Goal: Task Accomplishment & Management: Manage account settings

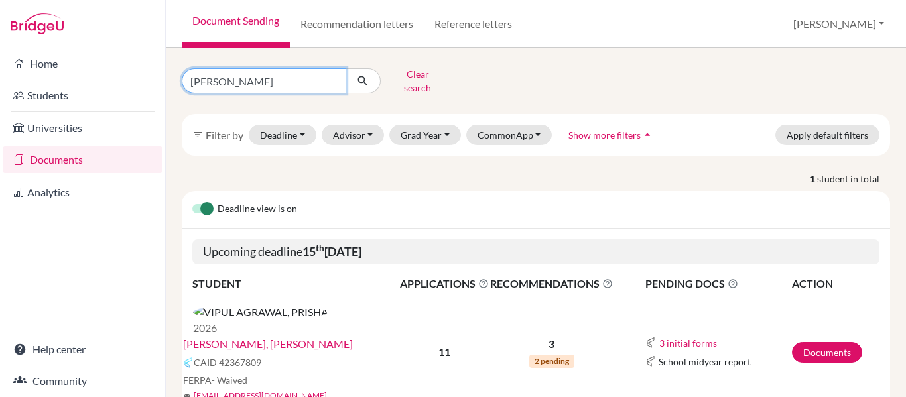
click at [313, 68] on input "Prisha" at bounding box center [264, 80] width 165 height 25
type input "P"
type input "Khush"
click button "submit" at bounding box center [363, 80] width 35 height 25
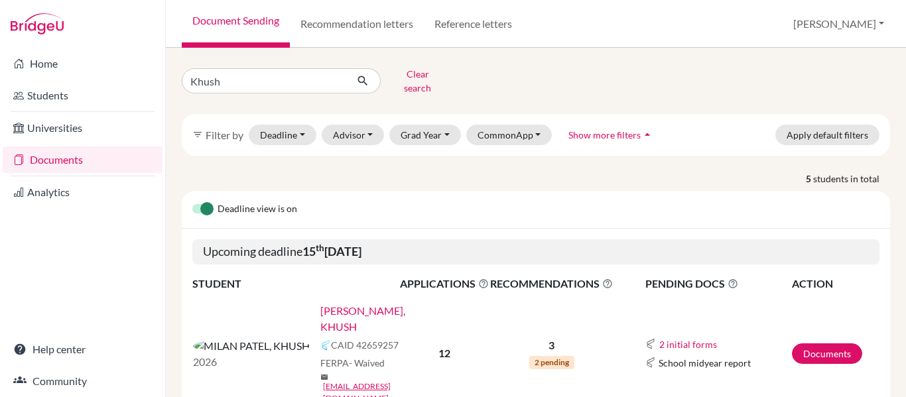
click at [320, 303] on link "MILAN PATEL, KHUSH" at bounding box center [364, 319] width 88 height 32
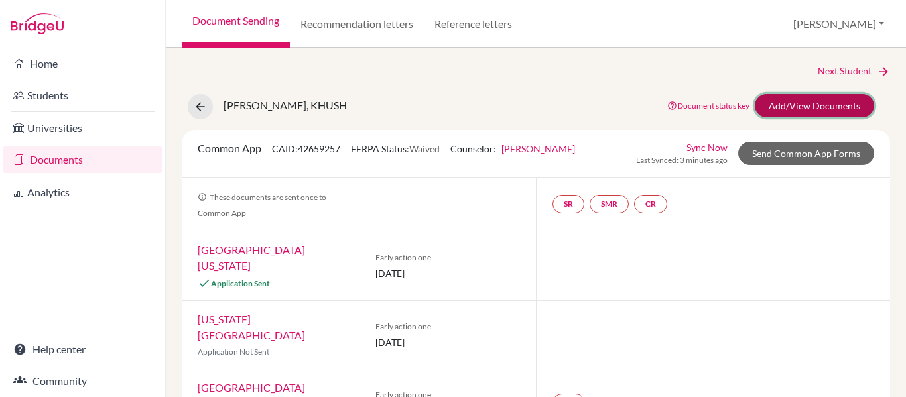
click at [798, 110] on link "Add/View Documents" at bounding box center [814, 105] width 119 height 23
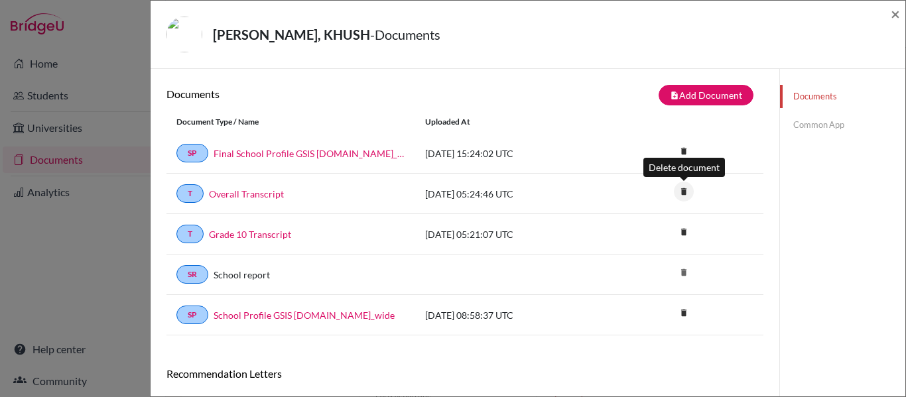
click at [683, 190] on icon "delete" at bounding box center [684, 192] width 20 height 20
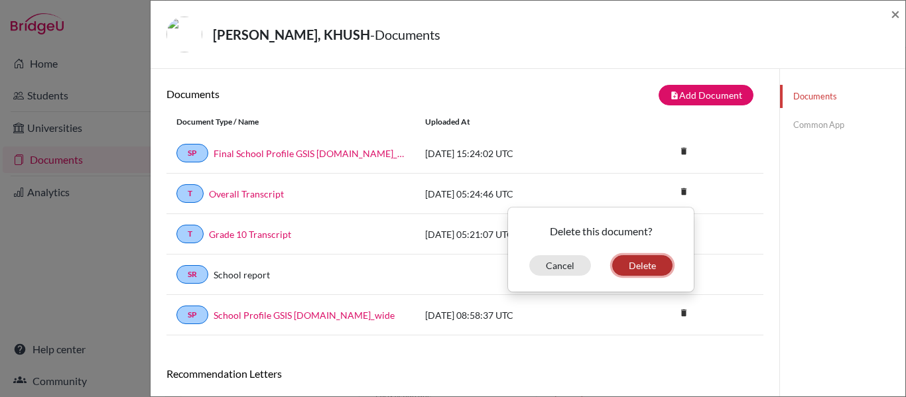
click at [640, 269] on button "Delete" at bounding box center [642, 265] width 60 height 21
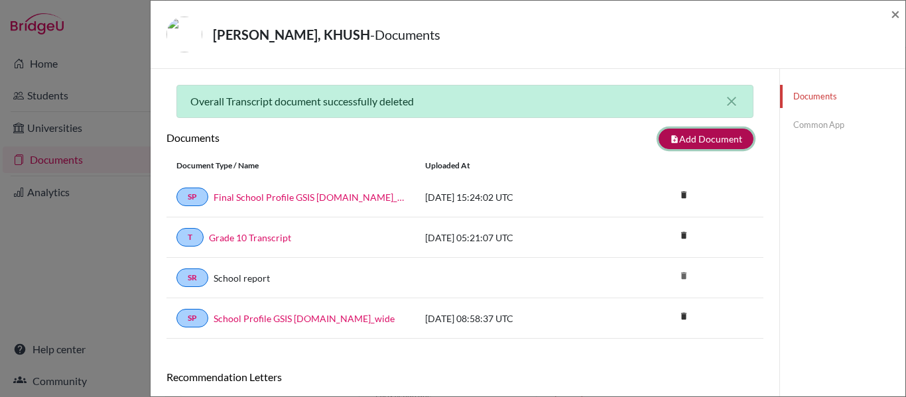
click at [677, 144] on button "note_add Add Document" at bounding box center [706, 139] width 95 height 21
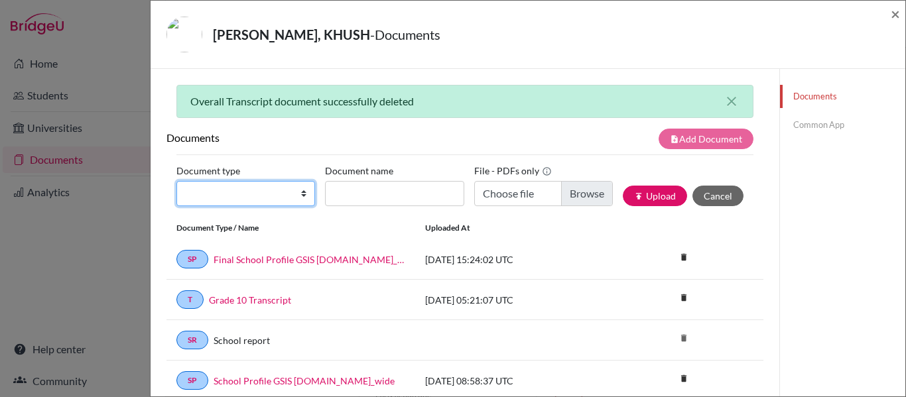
click at [253, 190] on select "Change explanation for Common App reports Counselor recommendation Internationa…" at bounding box center [245, 193] width 139 height 25
select select "2"
click at [176, 181] on select "Change explanation for Common App reports Counselor recommendation Internationa…" at bounding box center [245, 193] width 139 height 25
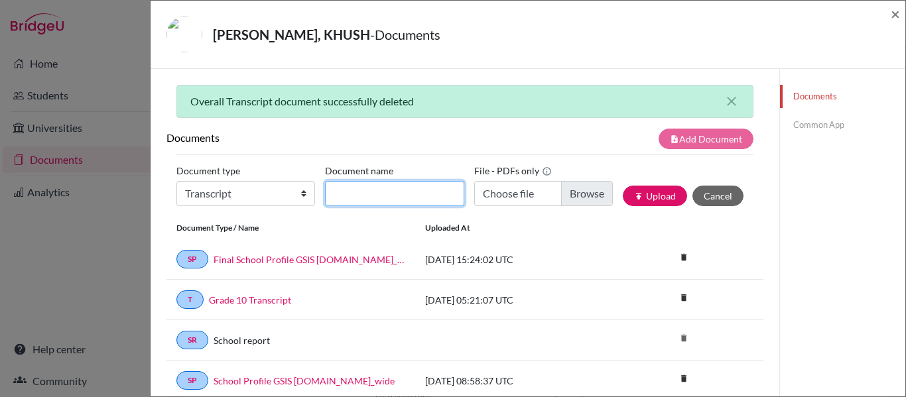
click at [361, 190] on input "Document name" at bounding box center [394, 193] width 139 height 25
type input "Overall Transcript"
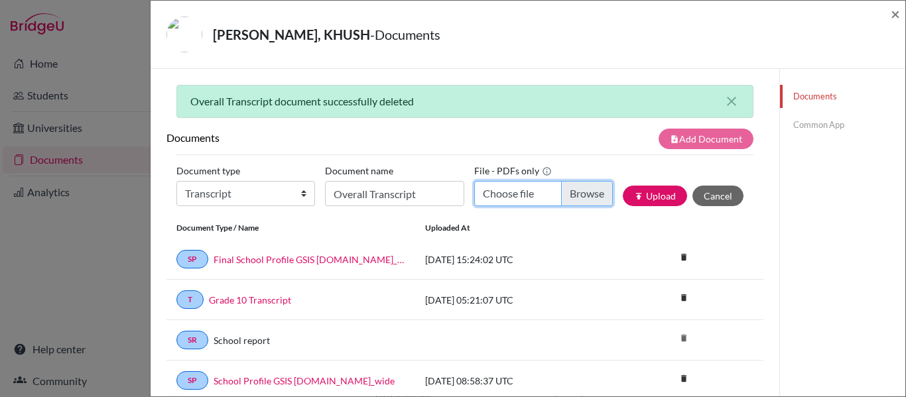
click at [545, 190] on input "Choose file" at bounding box center [543, 193] width 139 height 25
type input "C:\fakepath\KHUSH MILAN PATEL.pdf"
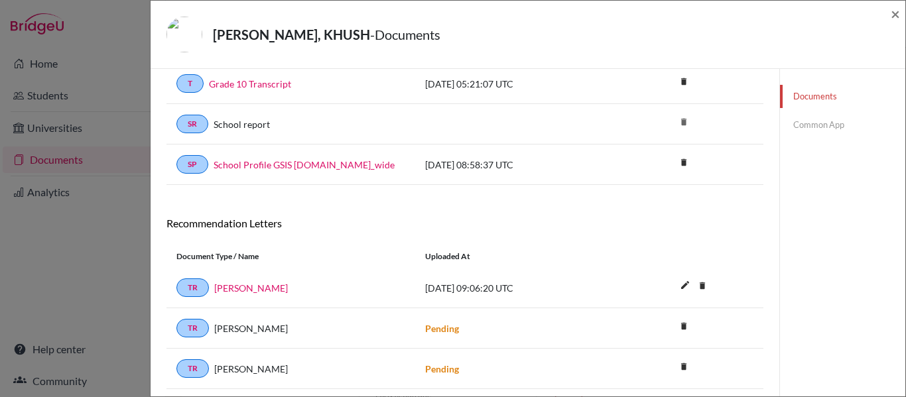
scroll to position [257, 0]
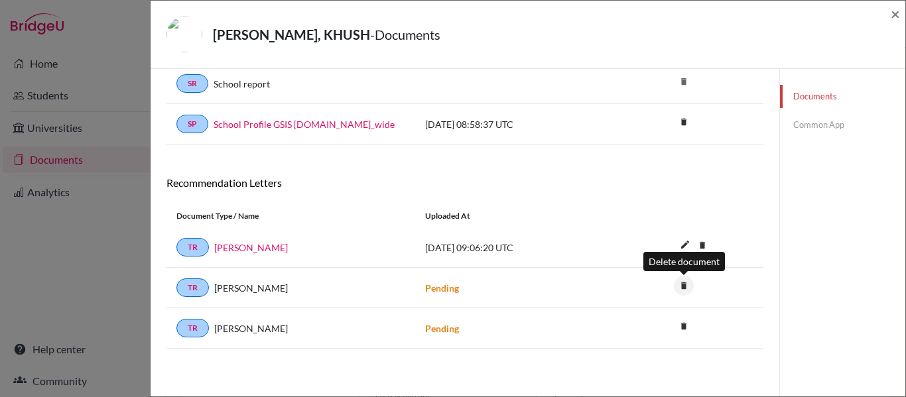
click at [683, 286] on icon "delete" at bounding box center [684, 286] width 20 height 20
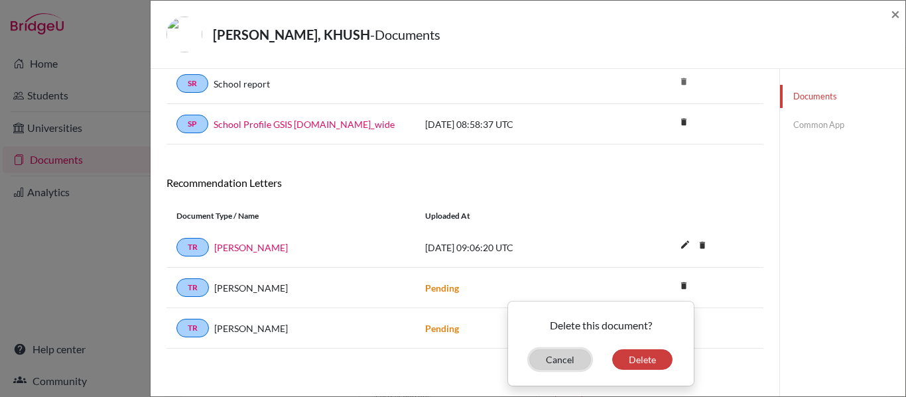
click at [559, 367] on button "Cancel" at bounding box center [560, 360] width 62 height 21
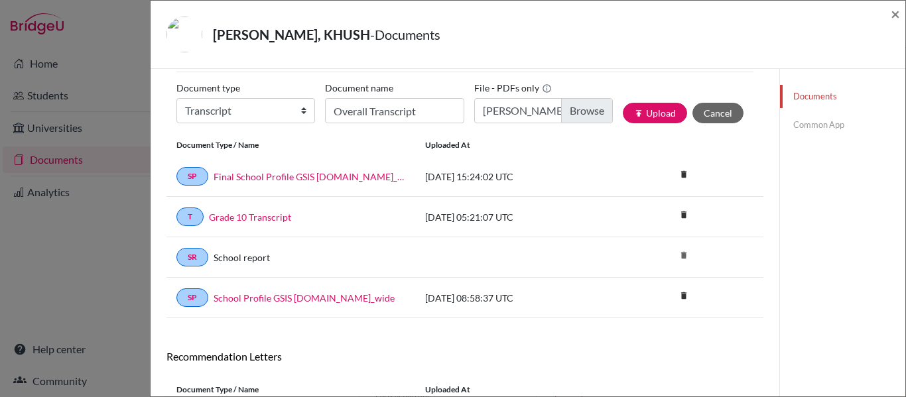
scroll to position [53, 0]
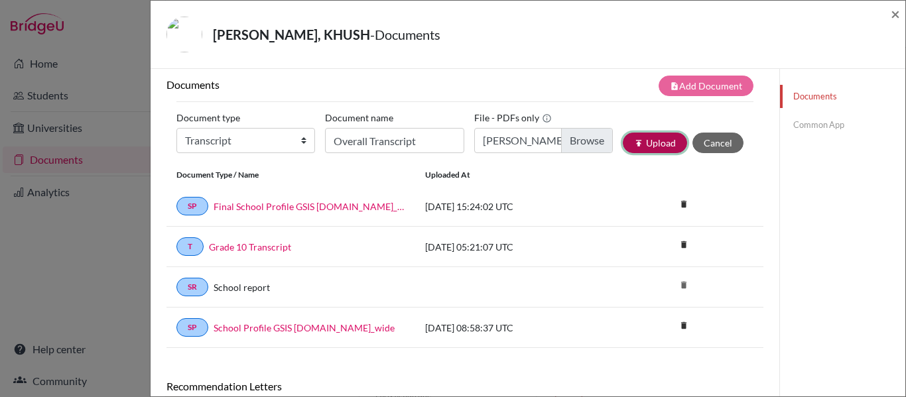
click at [644, 146] on button "publish Upload" at bounding box center [655, 143] width 64 height 21
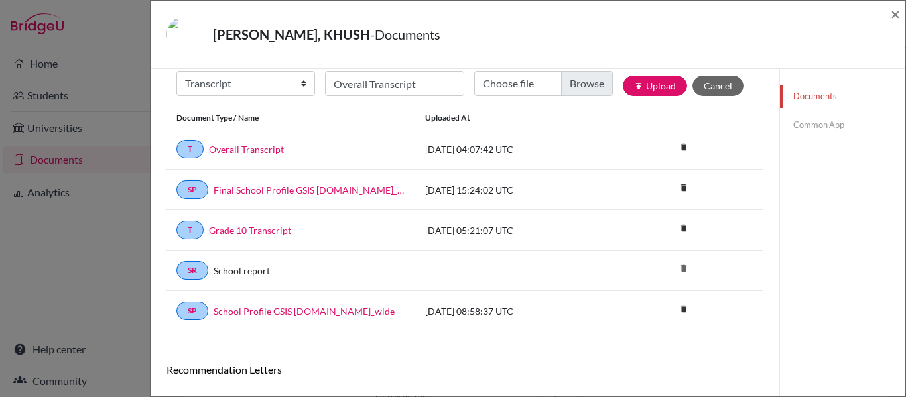
scroll to position [0, 0]
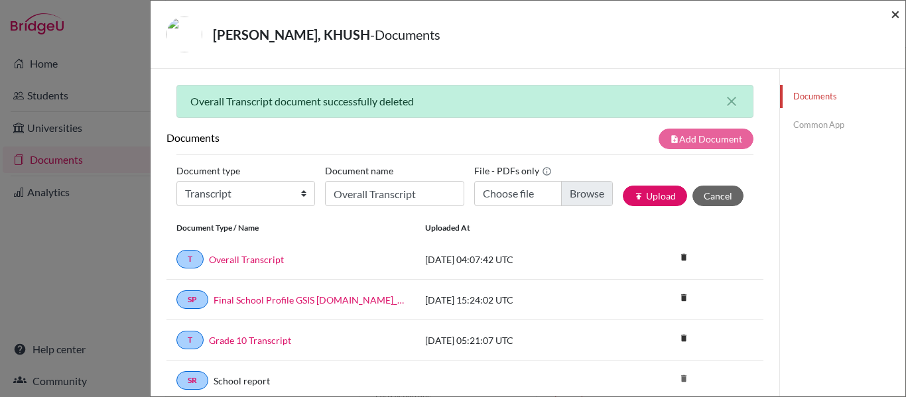
click at [899, 15] on span "×" at bounding box center [895, 13] width 9 height 19
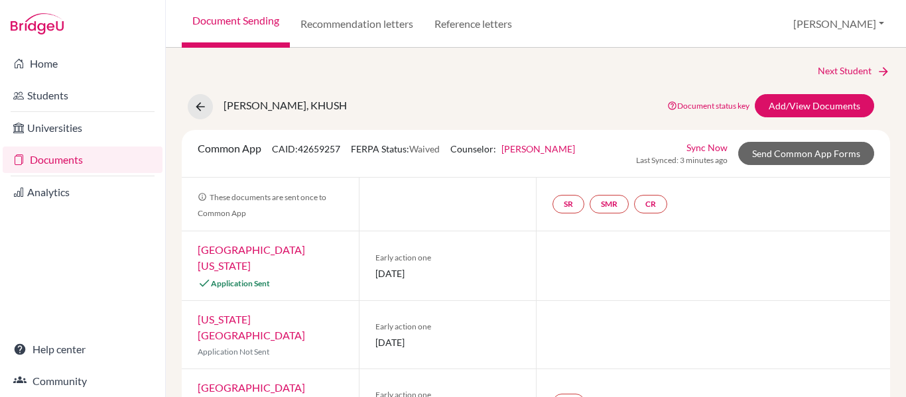
click at [58, 160] on link "Documents" at bounding box center [83, 160] width 160 height 27
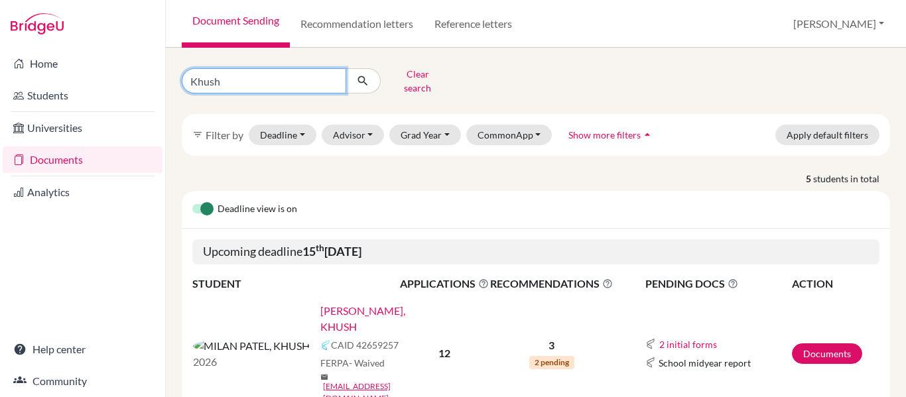
click at [334, 80] on input "Khush" at bounding box center [264, 80] width 165 height 25
click at [332, 76] on input "Khush" at bounding box center [264, 80] width 165 height 25
type input "Prisha"
click button "submit" at bounding box center [363, 80] width 35 height 25
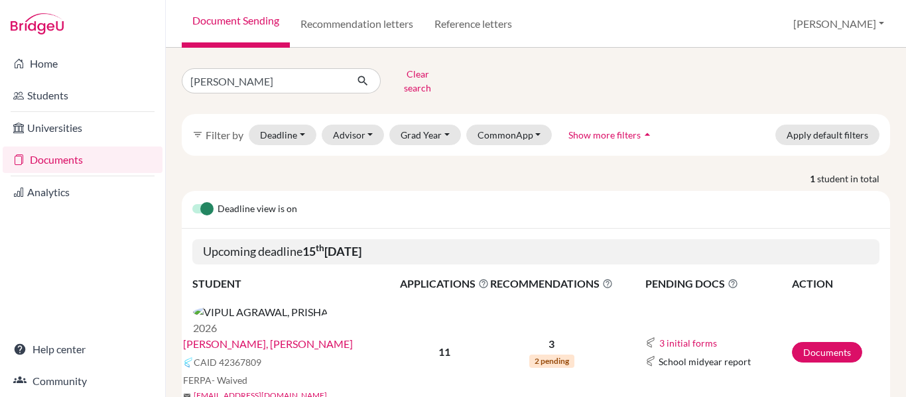
scroll to position [26, 0]
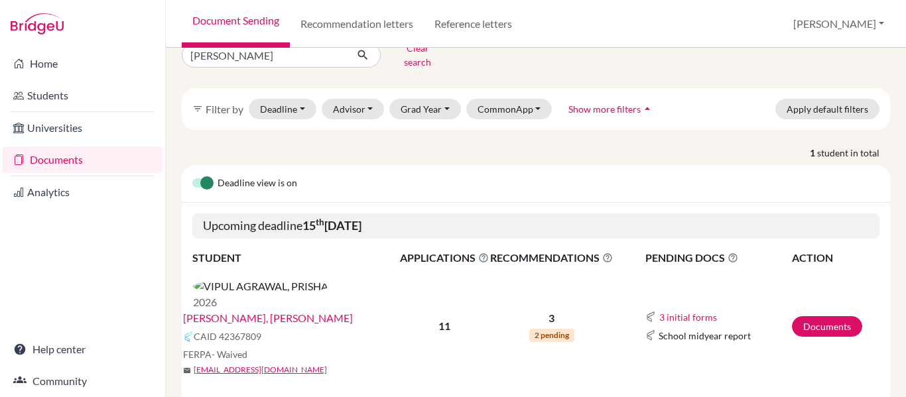
click at [336, 311] on link "VIPUL AGRAWAL, PRISHA" at bounding box center [268, 319] width 170 height 16
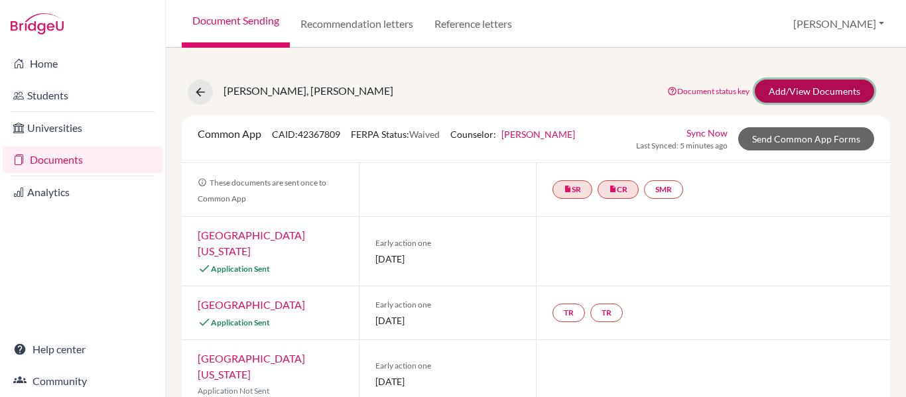
click at [831, 97] on link "Add/View Documents" at bounding box center [814, 91] width 119 height 23
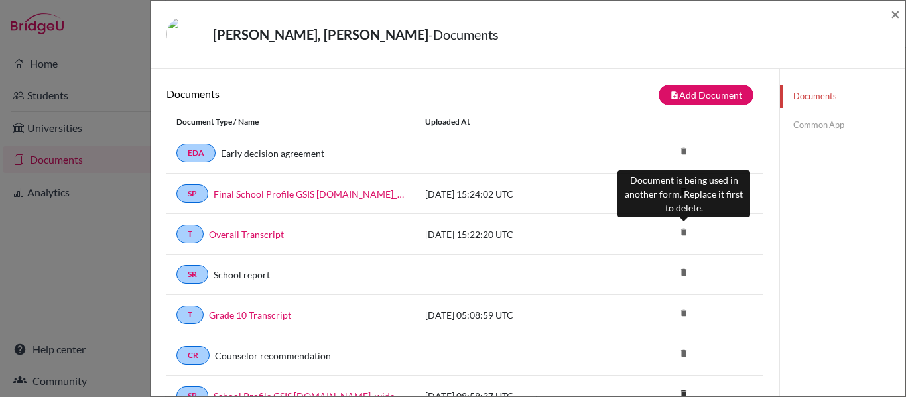
click at [681, 232] on icon "delete" at bounding box center [684, 232] width 20 height 20
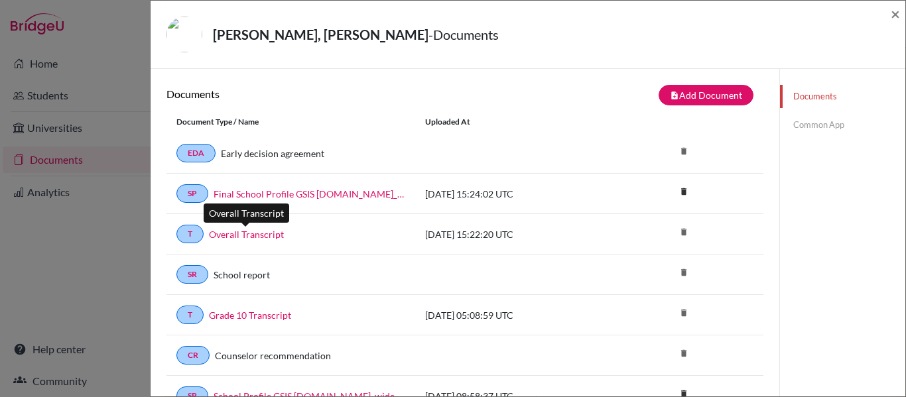
click at [242, 235] on link "Overall Transcript" at bounding box center [246, 235] width 75 height 14
click at [100, 155] on div "VIPUL AGRAWAL, PRISHA - Documents × Documents note_add Add Document Document ty…" at bounding box center [453, 198] width 906 height 397
click at [898, 11] on span "×" at bounding box center [895, 13] width 9 height 19
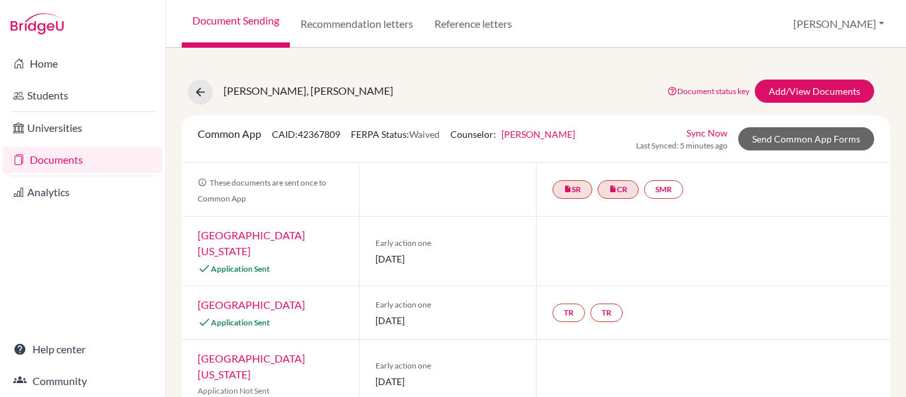
click at [64, 159] on link "Documents" at bounding box center [83, 160] width 160 height 27
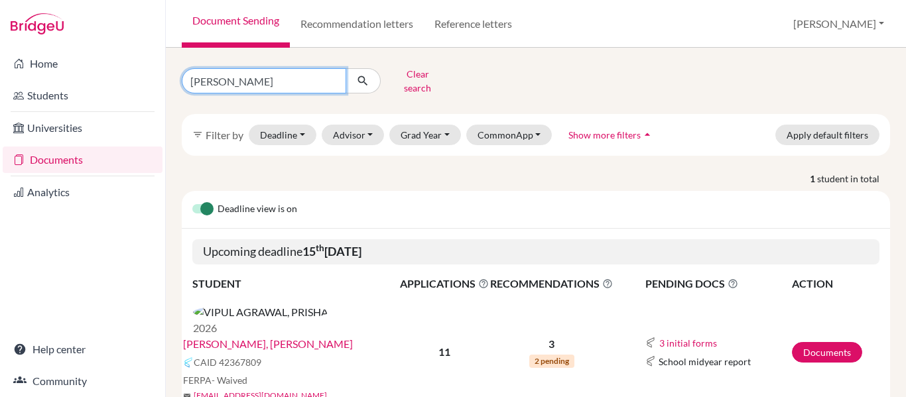
click at [274, 74] on input "[PERSON_NAME]" at bounding box center [264, 80] width 165 height 25
click at [330, 75] on input "[PERSON_NAME]" at bounding box center [264, 80] width 165 height 25
type input "[PERSON_NAME]"
click button "submit" at bounding box center [363, 80] width 35 height 25
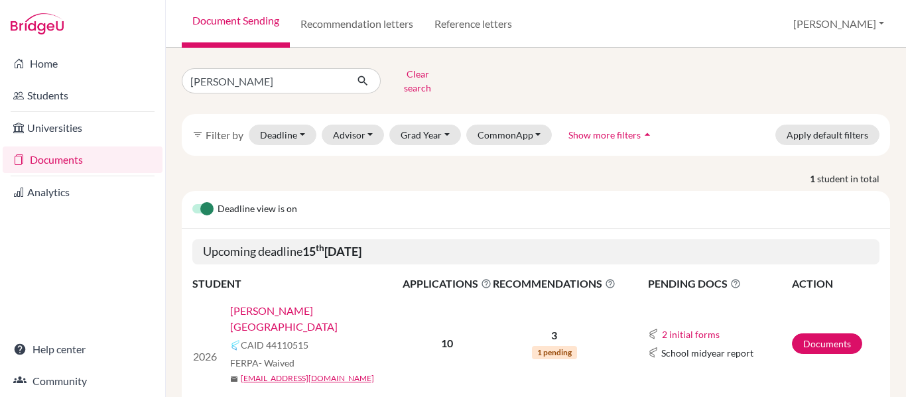
scroll to position [26, 0]
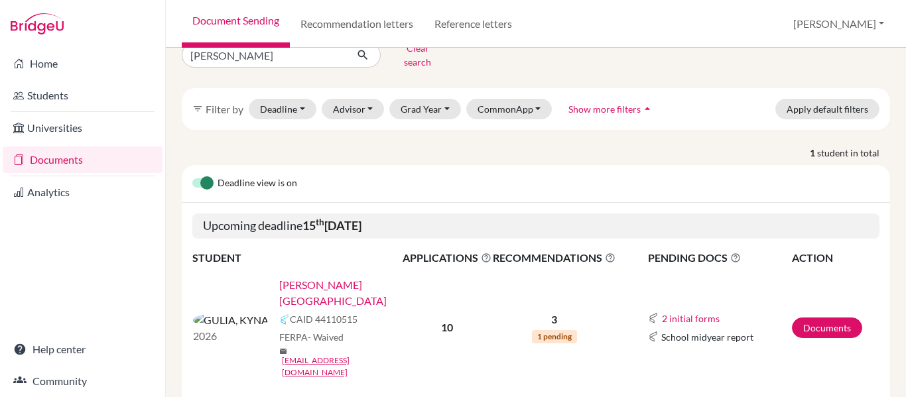
click at [279, 278] on link "[PERSON_NAME][GEOGRAPHIC_DATA]" at bounding box center [345, 293] width 132 height 32
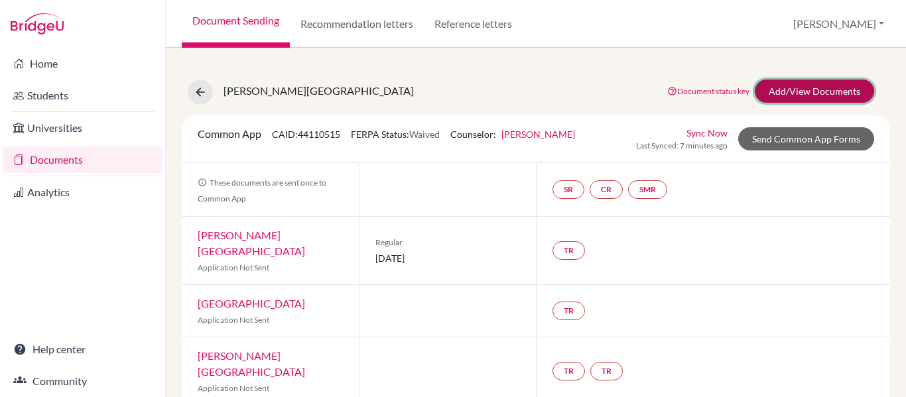
click at [827, 86] on link "Add/View Documents" at bounding box center [814, 91] width 119 height 23
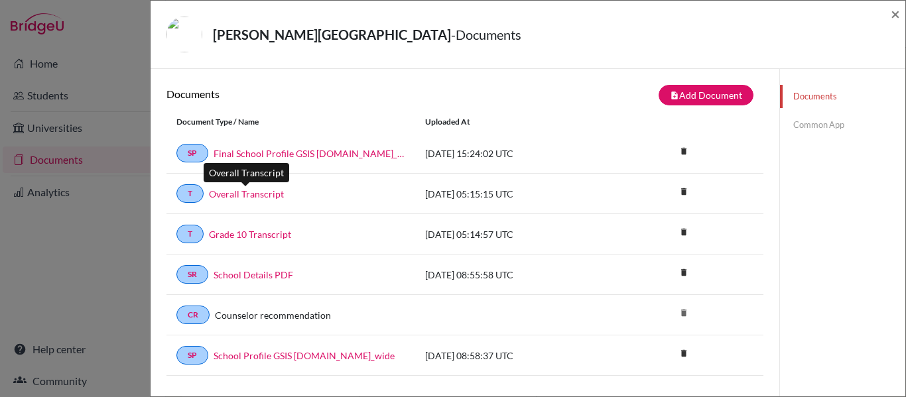
click at [266, 196] on link "Overall Transcript" at bounding box center [246, 194] width 75 height 14
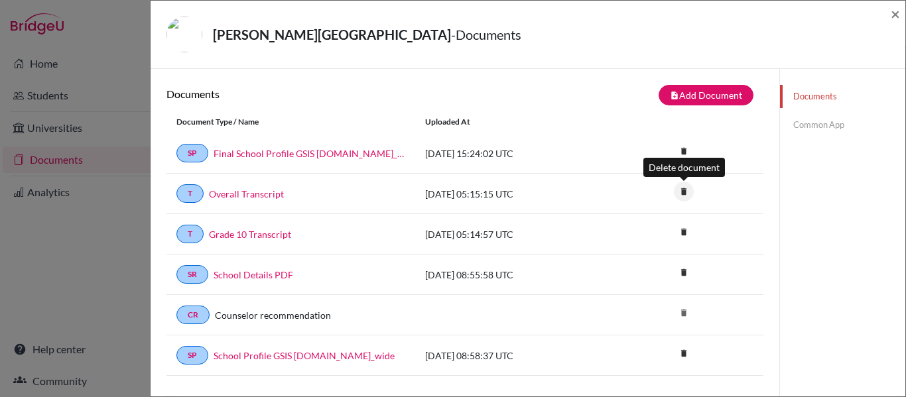
click at [683, 190] on icon "delete" at bounding box center [684, 192] width 20 height 20
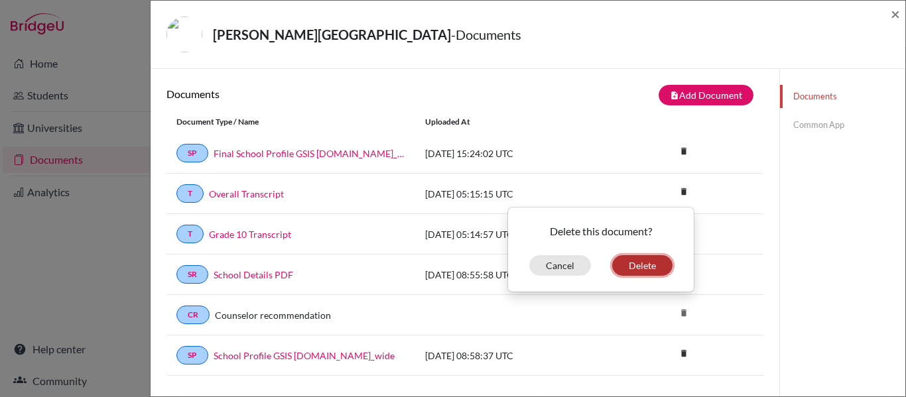
click at [640, 265] on button "Delete" at bounding box center [642, 265] width 60 height 21
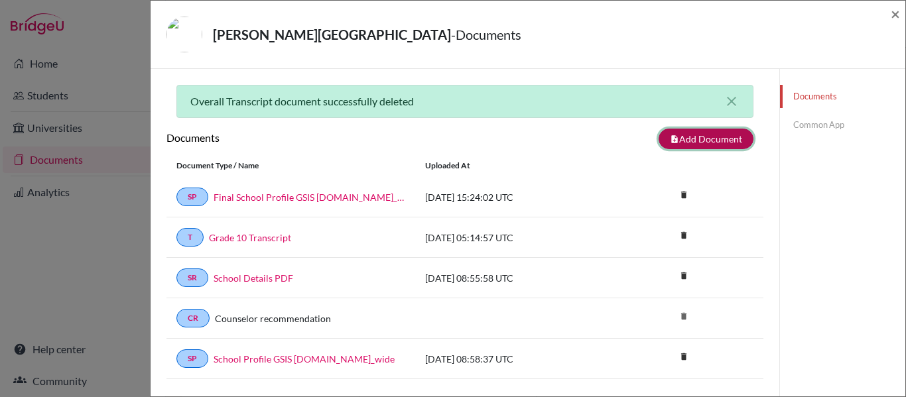
click at [676, 147] on button "note_add Add Document" at bounding box center [706, 139] width 95 height 21
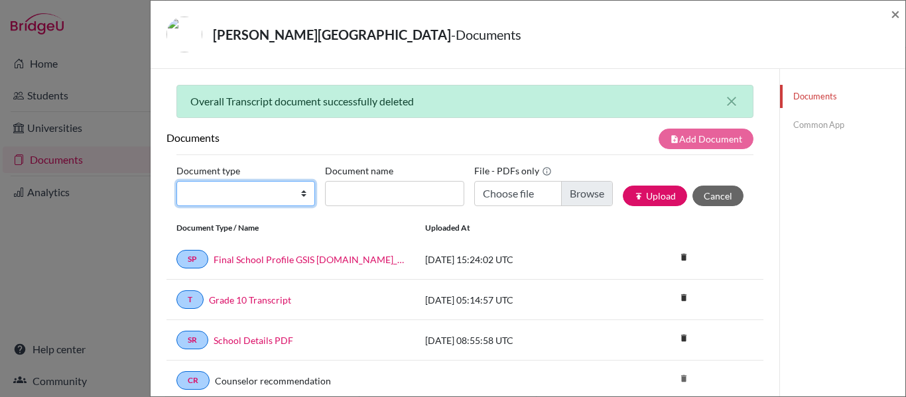
click at [291, 186] on select "Change explanation for Common App reports Counselor recommendation Internationa…" at bounding box center [245, 193] width 139 height 25
select select "2"
click at [176, 181] on select "Change explanation for Common App reports Counselor recommendation Internationa…" at bounding box center [245, 193] width 139 height 25
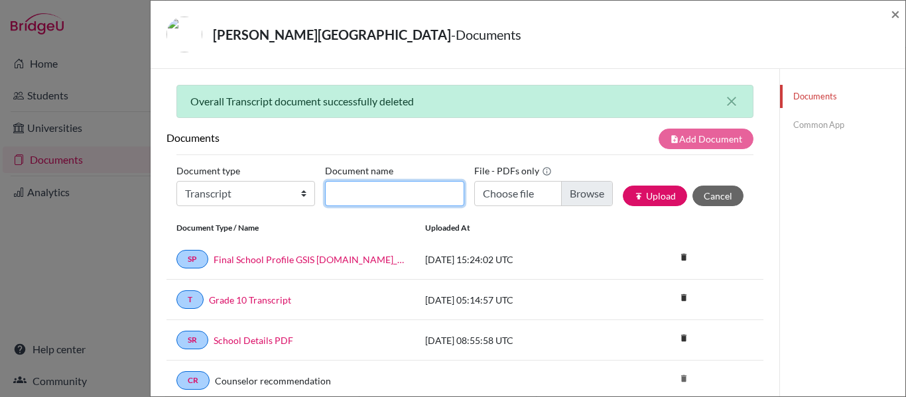
click at [374, 195] on input "Document name" at bounding box center [394, 193] width 139 height 25
type input "Overall Transcript"
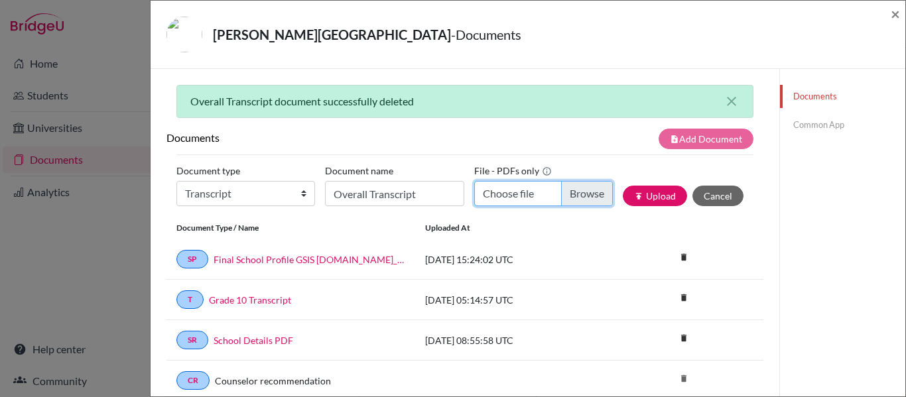
click at [518, 202] on input "Choose file" at bounding box center [543, 193] width 139 height 25
type input "C:\fakepath\KYNA GULIA Transcript.pdf"
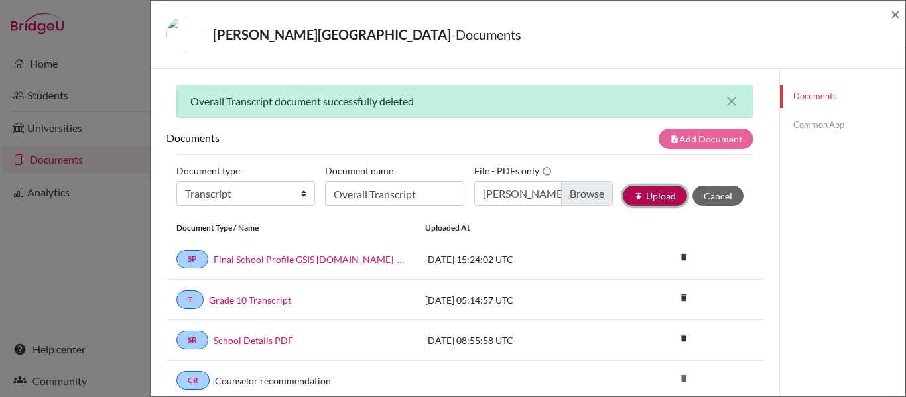
click at [664, 197] on button "publish Upload" at bounding box center [655, 196] width 64 height 21
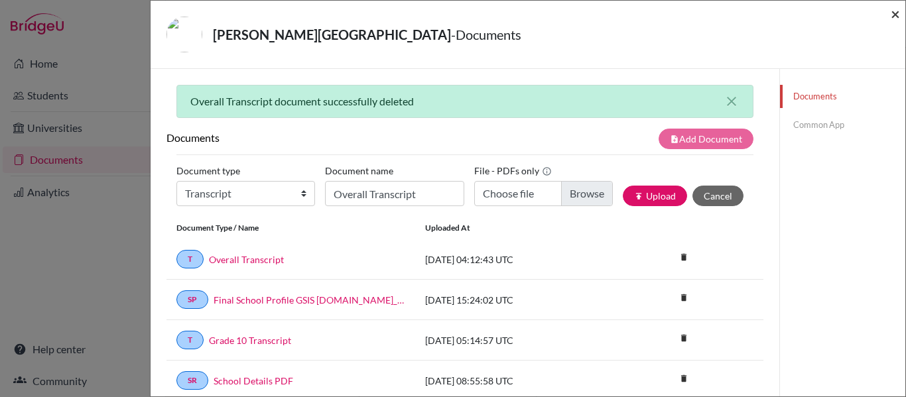
click at [894, 13] on span "×" at bounding box center [895, 13] width 9 height 19
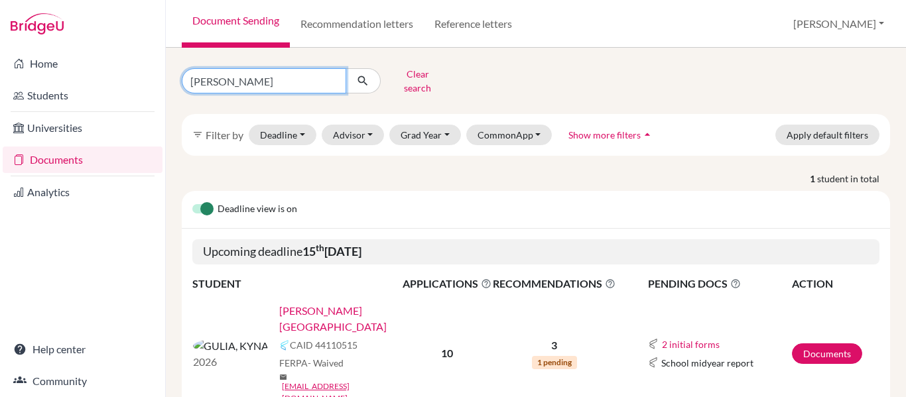
click at [332, 76] on input "Kyna" at bounding box center [264, 80] width 165 height 25
type input "Aagam"
click button "submit" at bounding box center [363, 80] width 35 height 25
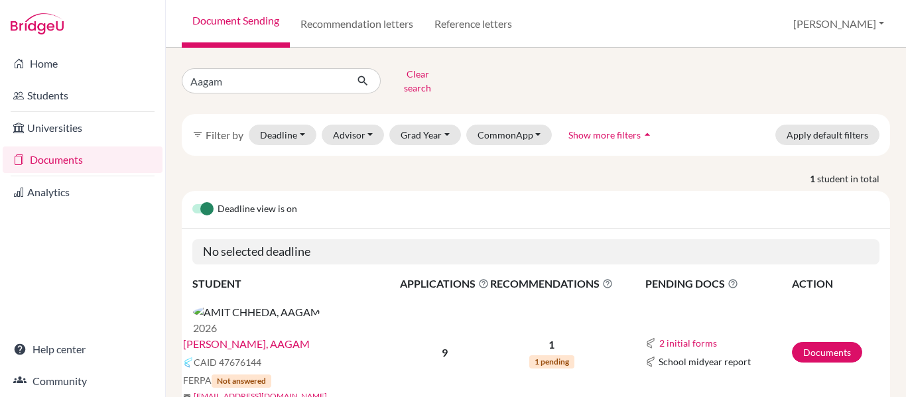
click at [275, 336] on link "[PERSON_NAME], AAGAM" at bounding box center [246, 344] width 127 height 16
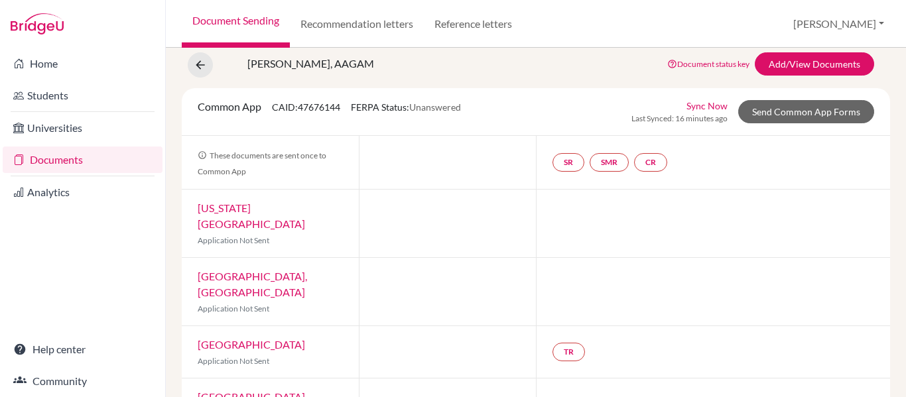
scroll to position [29, 0]
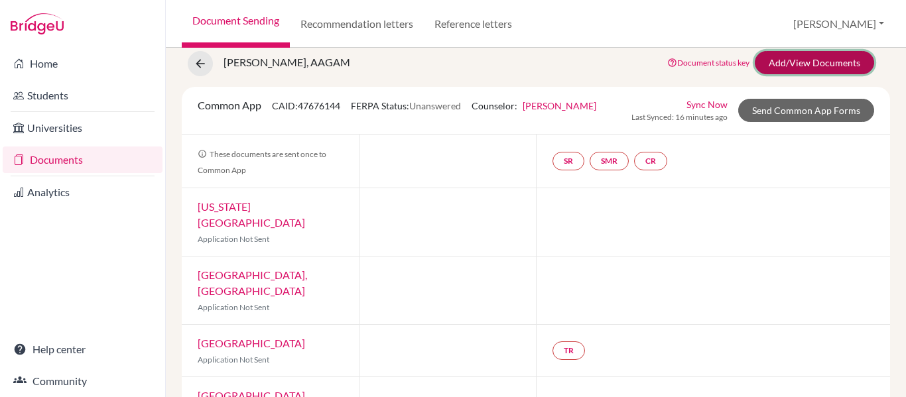
click at [801, 68] on link "Add/View Documents" at bounding box center [814, 62] width 119 height 23
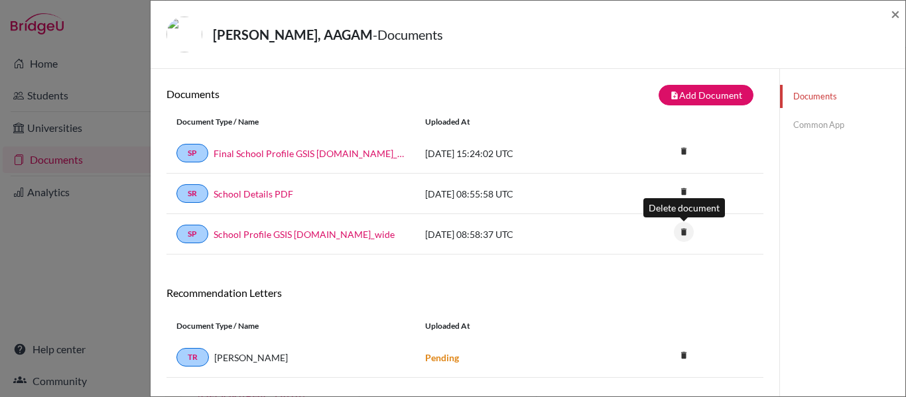
click at [684, 233] on icon "delete" at bounding box center [684, 232] width 20 height 20
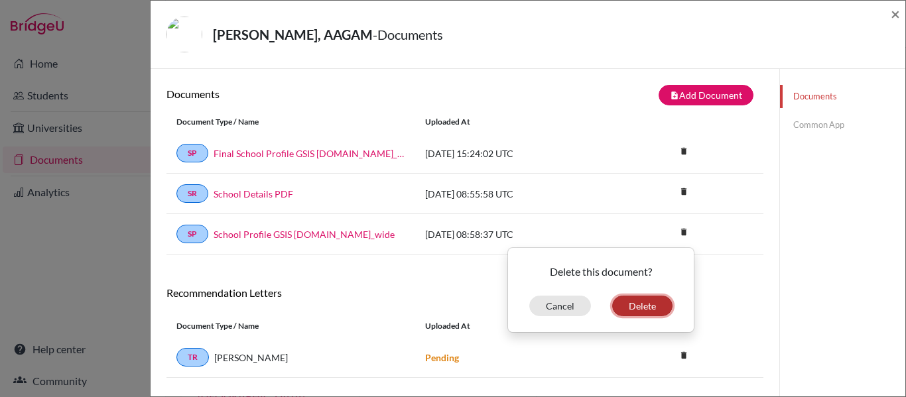
click at [639, 307] on button "Delete" at bounding box center [642, 306] width 60 height 21
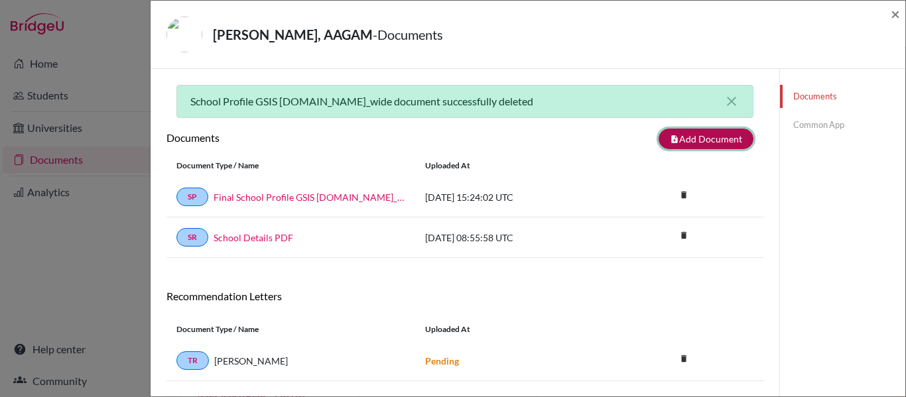
click at [685, 139] on button "note_add Add Document" at bounding box center [706, 139] width 95 height 21
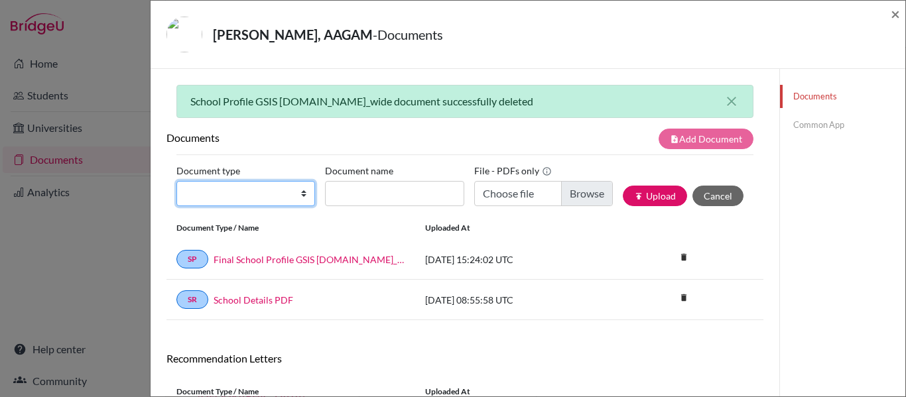
click at [286, 190] on select "Change explanation for Common App reports Counselor recommendation Internationa…" at bounding box center [245, 193] width 139 height 25
select select "2"
click at [176, 181] on select "Change explanation for Common App reports Counselor recommendation Internationa…" at bounding box center [245, 193] width 139 height 25
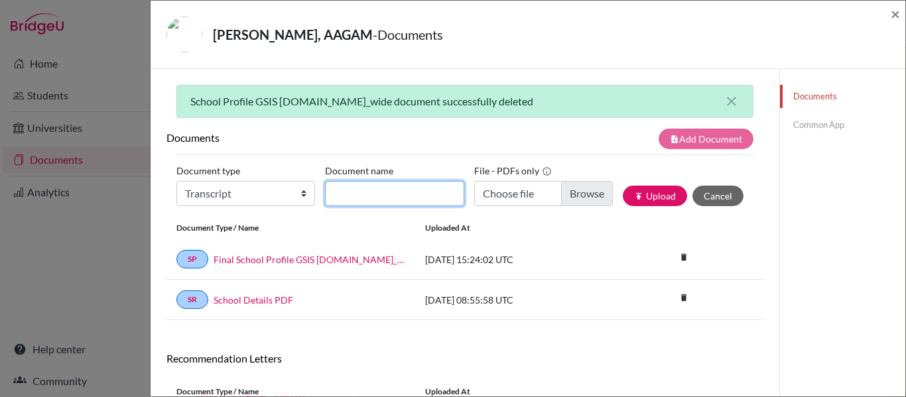
click at [409, 196] on input "Document name" at bounding box center [394, 193] width 139 height 25
type input "Overall Transcript"
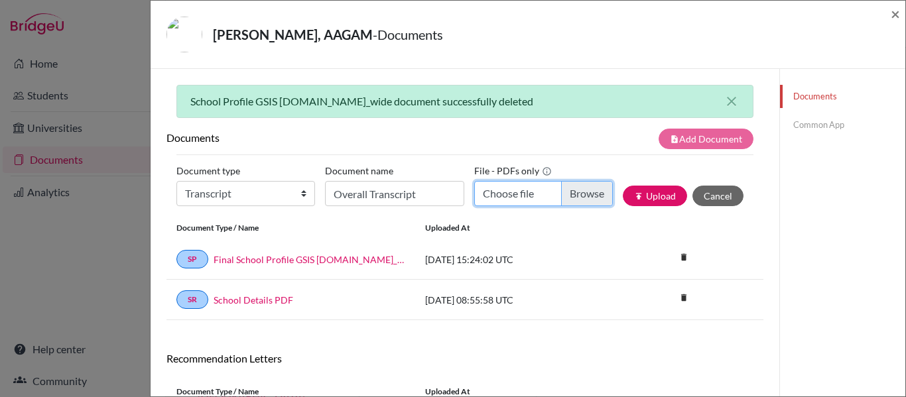
click at [524, 189] on input "Choose file" at bounding box center [543, 193] width 139 height 25
type input "C:\fakepath\AAGAM [PERSON_NAME].pdf"
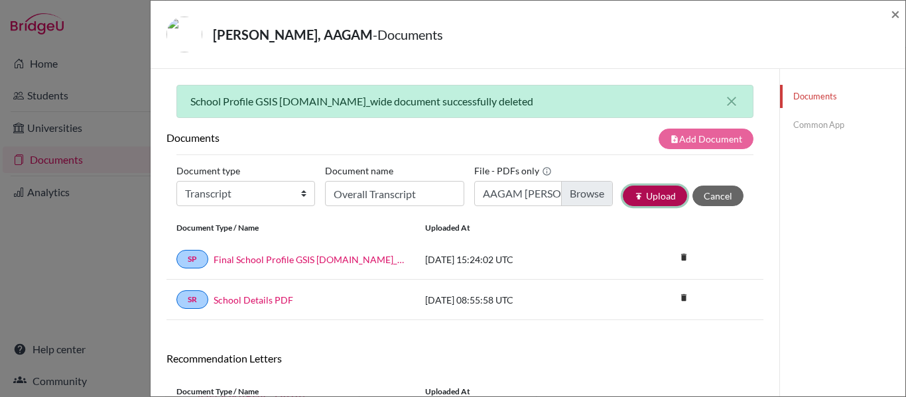
click at [649, 192] on button "publish Upload" at bounding box center [655, 196] width 64 height 21
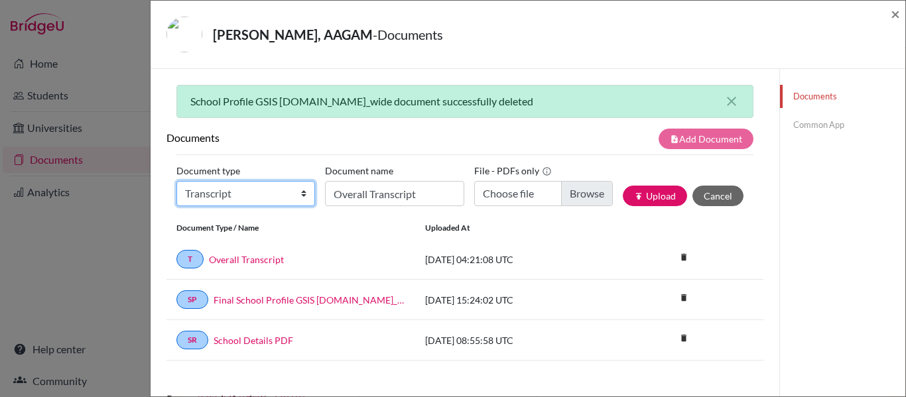
click at [297, 198] on select "Change explanation for Common App reports Counselor recommendation Internationa…" at bounding box center [245, 193] width 139 height 25
select select "2"
click at [176, 181] on select "Change explanation for Common App reports Counselor recommendation Internationa…" at bounding box center [245, 193] width 139 height 25
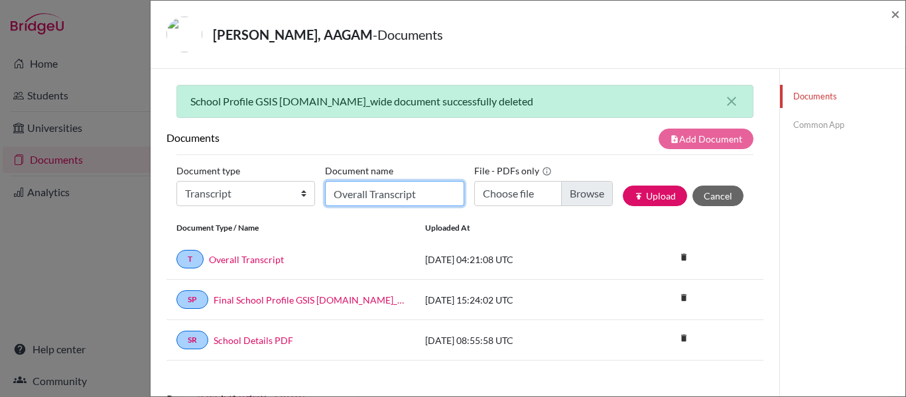
click at [393, 191] on input "Overall Transcript" at bounding box center [394, 193] width 139 height 25
type input "Grade 10 Transcript"
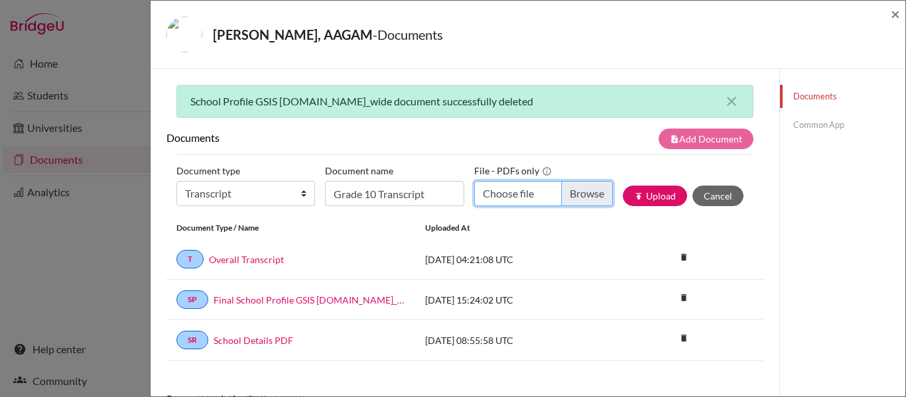
click at [563, 191] on input "Choose file" at bounding box center [543, 193] width 139 height 25
type input "C:\fakepath\AAGAM [PERSON_NAME]- 7644.pdf"
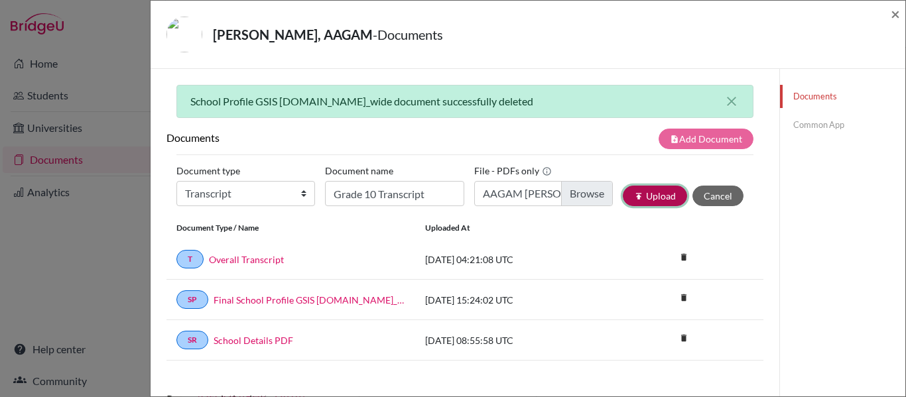
click at [662, 195] on button "publish Upload" at bounding box center [655, 196] width 64 height 21
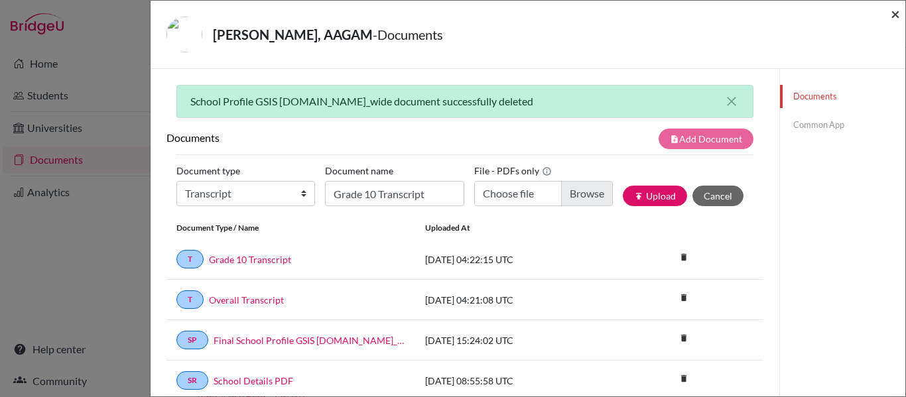
click at [893, 15] on span "×" at bounding box center [895, 13] width 9 height 19
